Goal: Find contact information: Find contact information

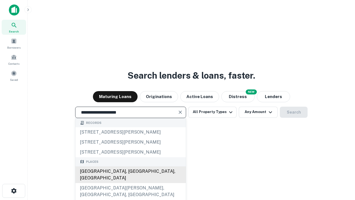
click at [131, 183] on div "Santa Monica, CA, USA" at bounding box center [131, 174] width 111 height 17
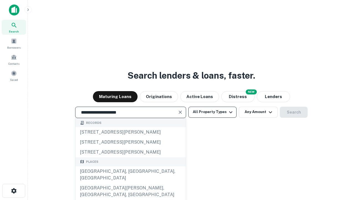
click at [213, 112] on button "All Property Types" at bounding box center [213, 112] width 48 height 11
type input "**********"
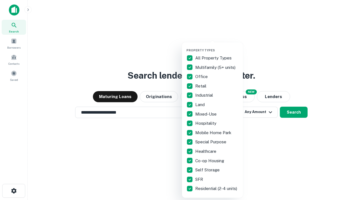
click at [217, 47] on button "button" at bounding box center [217, 47] width 61 height 0
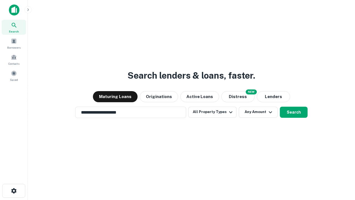
scroll to position [9, 0]
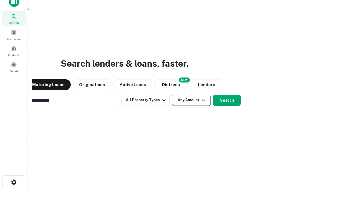
click at [172, 95] on button "Any Amount" at bounding box center [191, 100] width 39 height 11
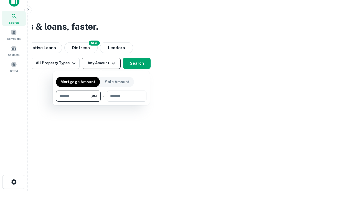
type input "*******"
click at [101, 102] on button "button" at bounding box center [101, 102] width 91 height 0
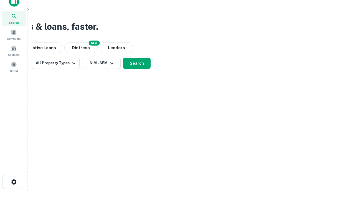
scroll to position [3, 102]
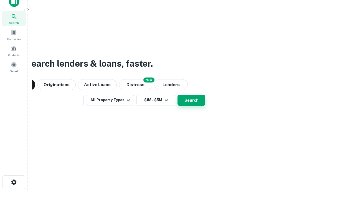
click at [178, 95] on button "Search" at bounding box center [192, 100] width 28 height 11
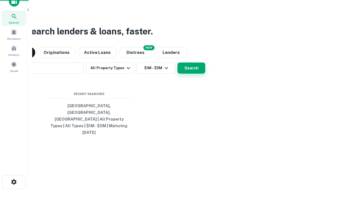
scroll to position [15, 157]
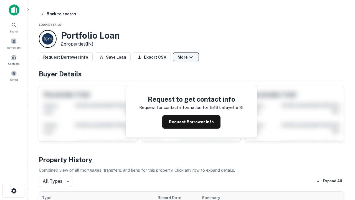
click at [186, 57] on button "More" at bounding box center [186, 57] width 26 height 10
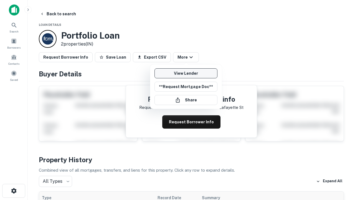
click at [186, 73] on link "View Lender" at bounding box center [186, 73] width 63 height 10
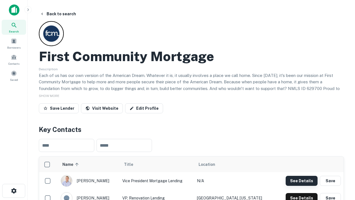
click at [302, 181] on button "See Details" at bounding box center [302, 181] width 32 height 10
click at [14, 191] on icon "button" at bounding box center [14, 190] width 7 height 7
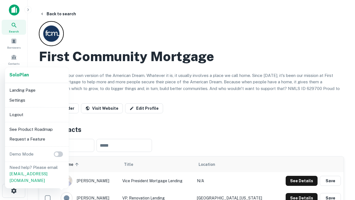
click at [37, 114] on li "Logout" at bounding box center [36, 115] width 59 height 10
